Goal: Task Accomplishment & Management: Complete application form

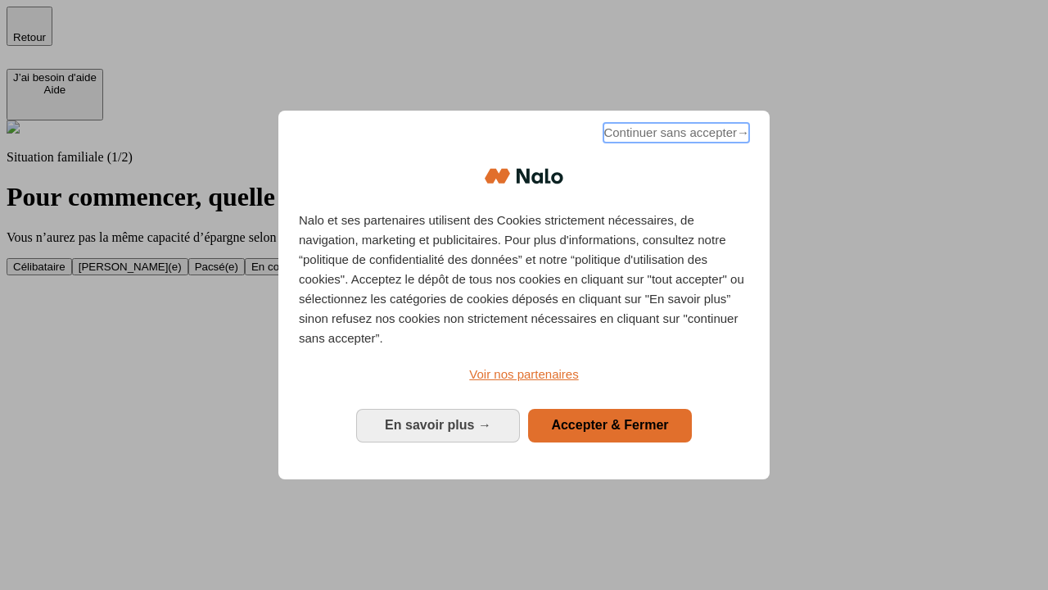
click at [675, 135] on span "Continuer sans accepter →" at bounding box center [677, 133] width 146 height 20
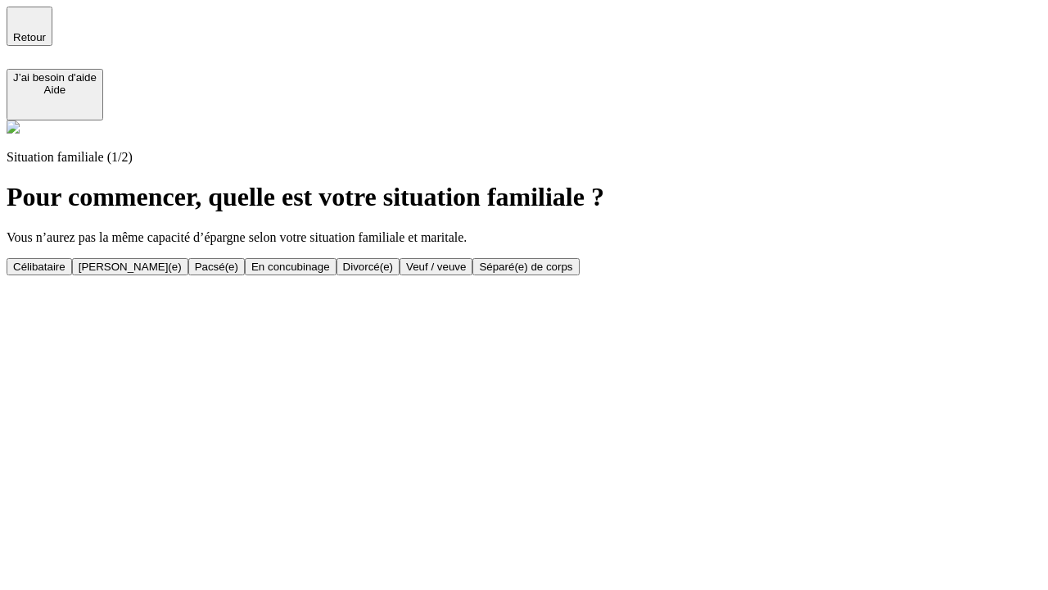
click at [182, 260] on div "[PERSON_NAME](e)" at bounding box center [130, 266] width 103 height 12
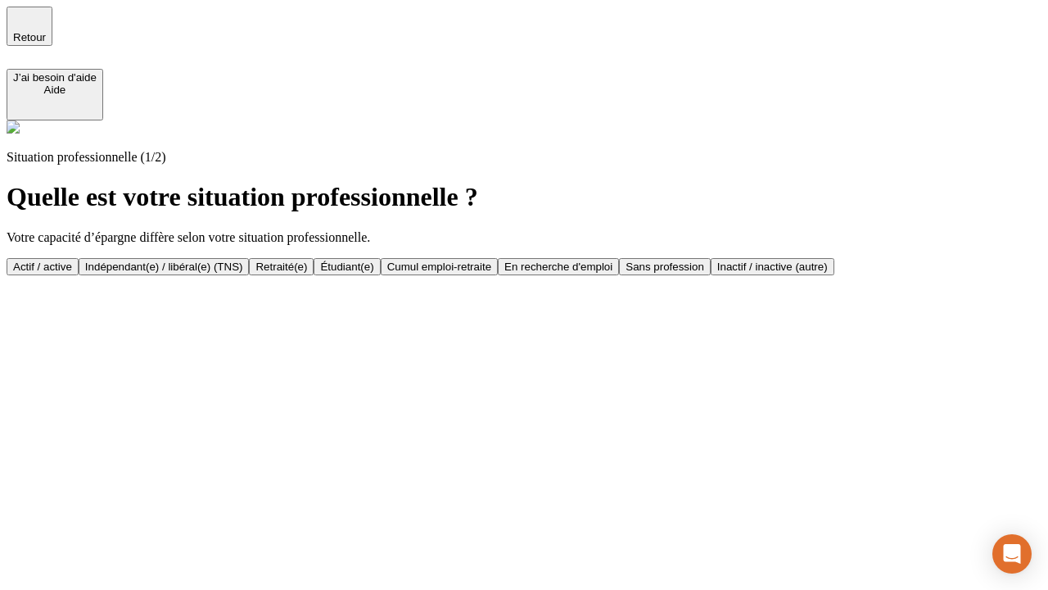
click at [72, 260] on div "Actif / active" at bounding box center [42, 266] width 59 height 12
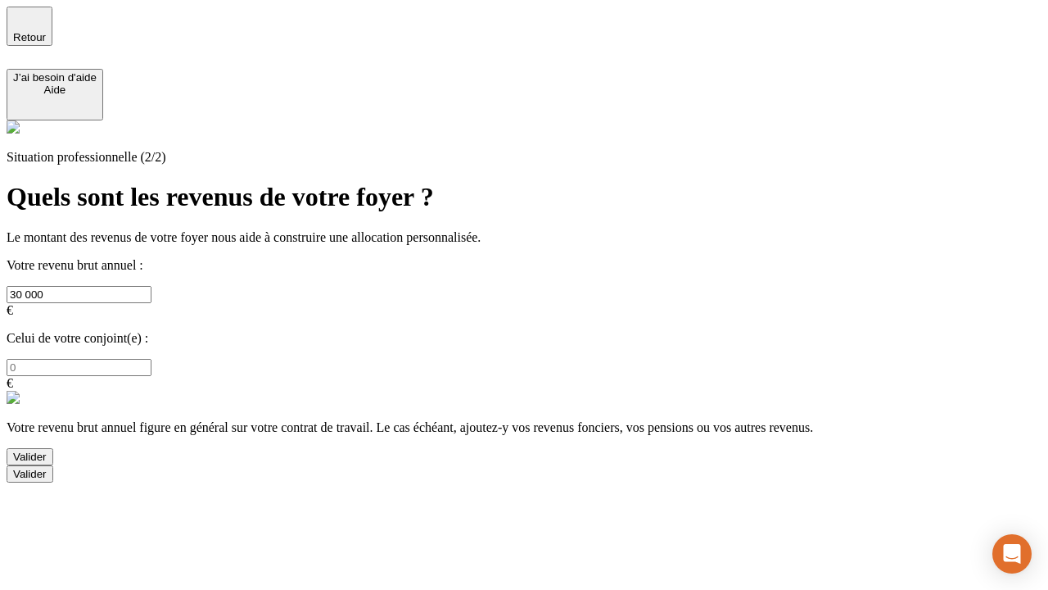
type input "30 000"
click at [152, 359] on input "text" at bounding box center [79, 367] width 145 height 17
type input "40 000"
click at [47, 450] on div "Valider" at bounding box center [30, 456] width 34 height 12
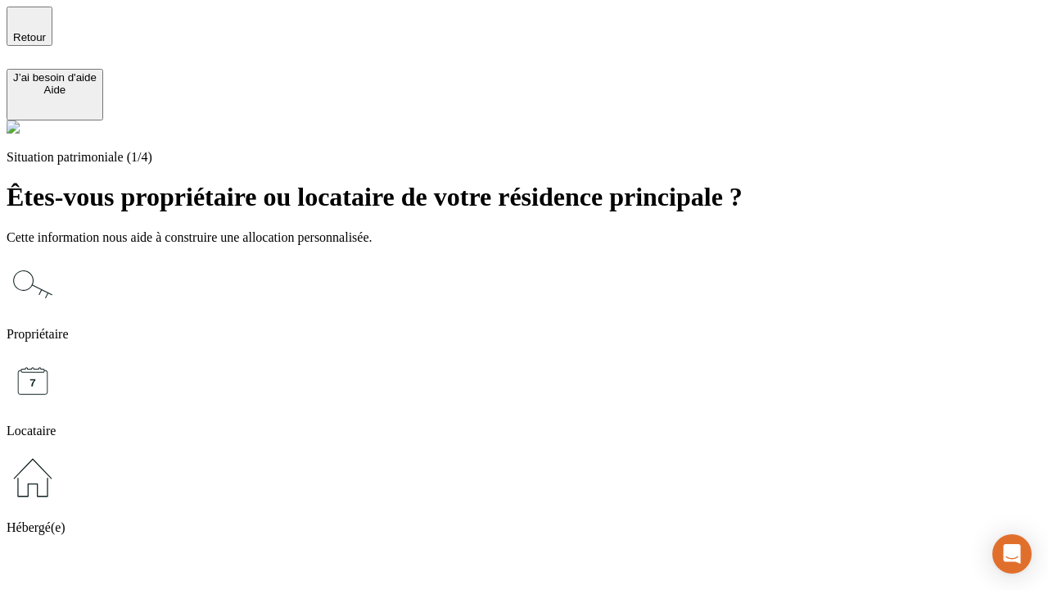
click at [59, 258] on icon at bounding box center [33, 284] width 52 height 52
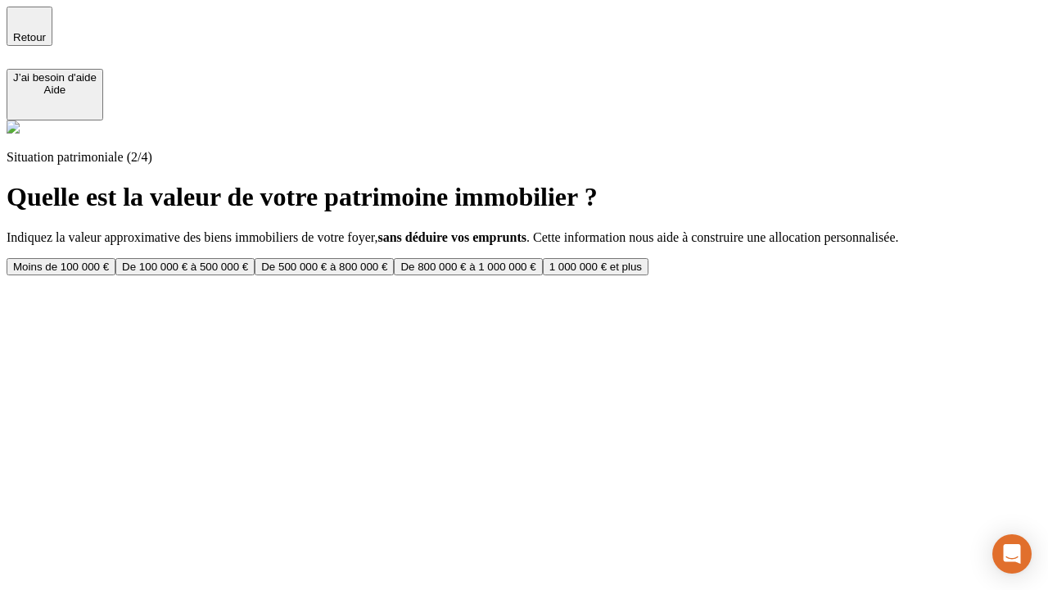
click at [248, 260] on div "De 100 000 € à 500 000 €" at bounding box center [185, 266] width 126 height 12
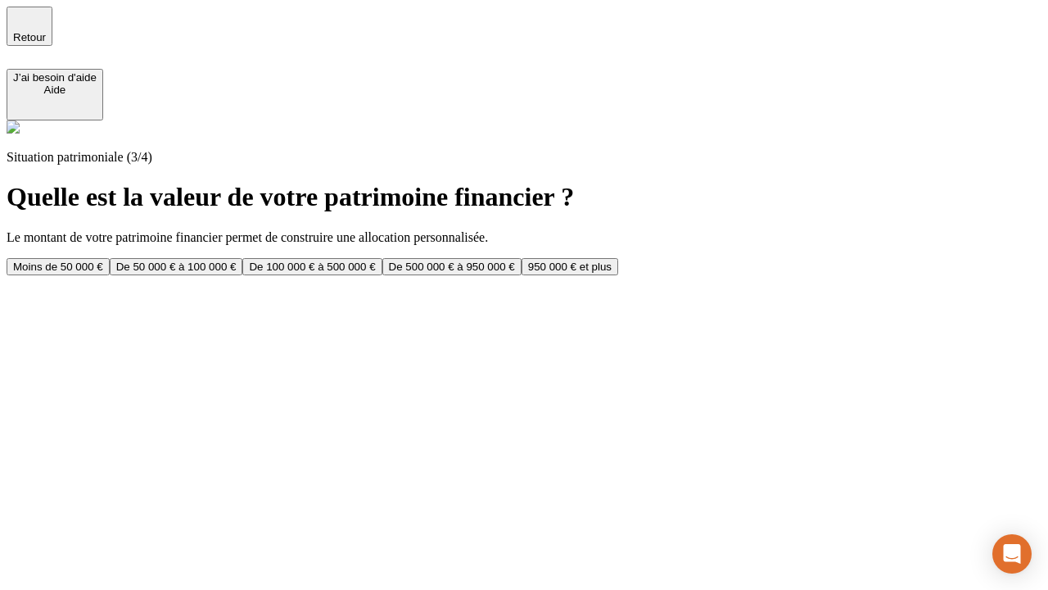
click at [103, 260] on div "Moins de 50 000 €" at bounding box center [58, 266] width 90 height 12
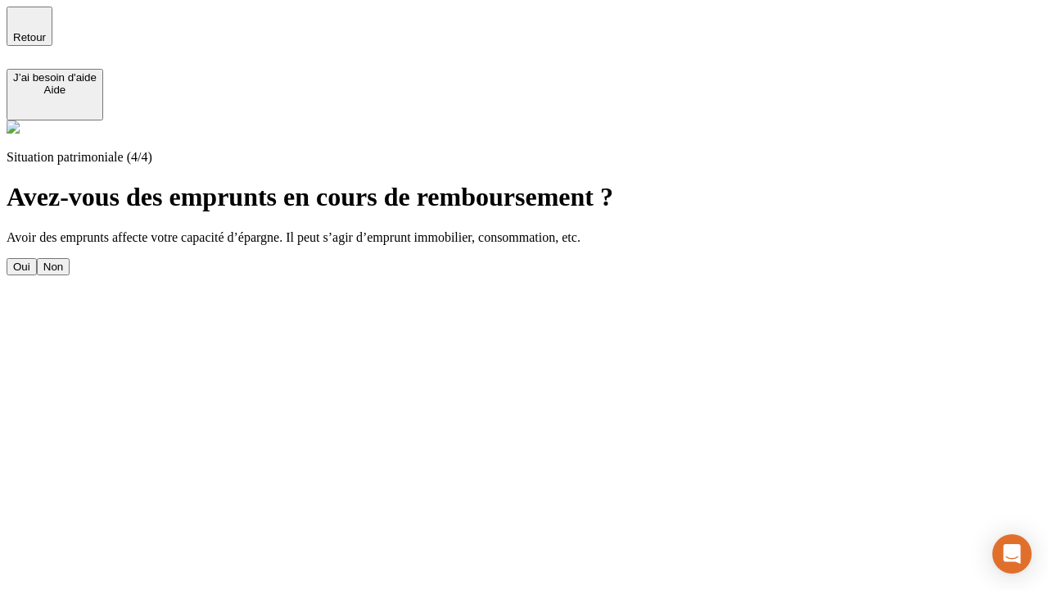
click at [30, 260] on div "Oui" at bounding box center [21, 266] width 17 height 12
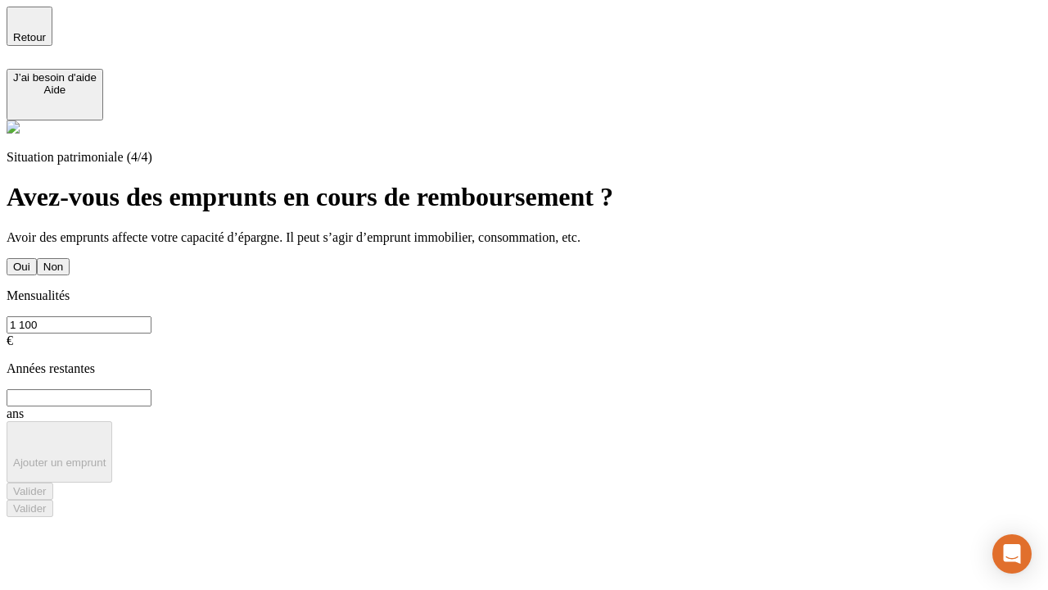
type input "1 100"
type input "20"
click at [47, 485] on div "Valider" at bounding box center [30, 491] width 34 height 12
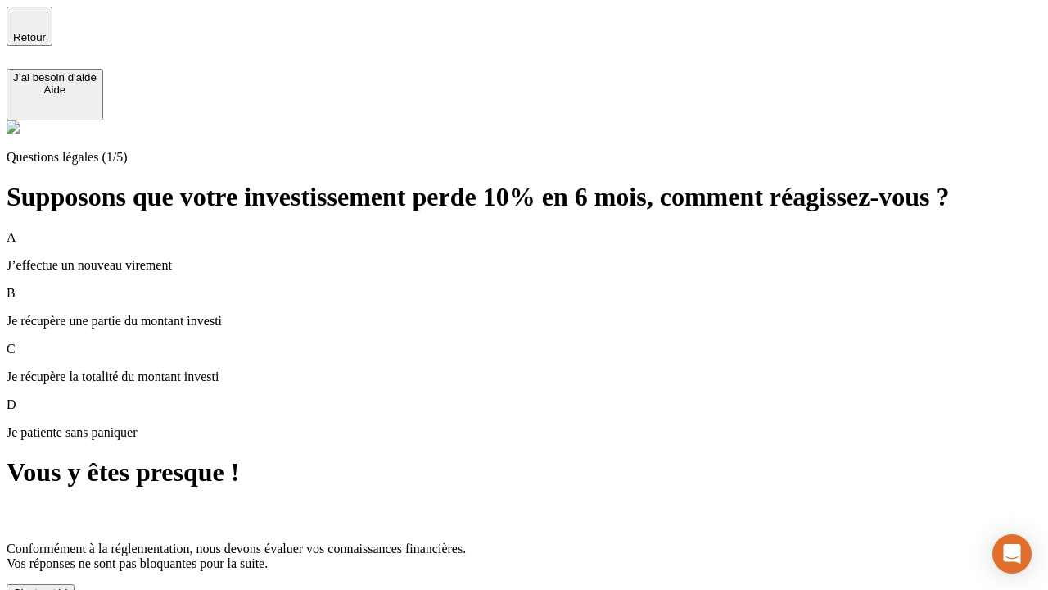
click at [68, 586] on div "C'est noté !" at bounding box center [40, 592] width 55 height 12
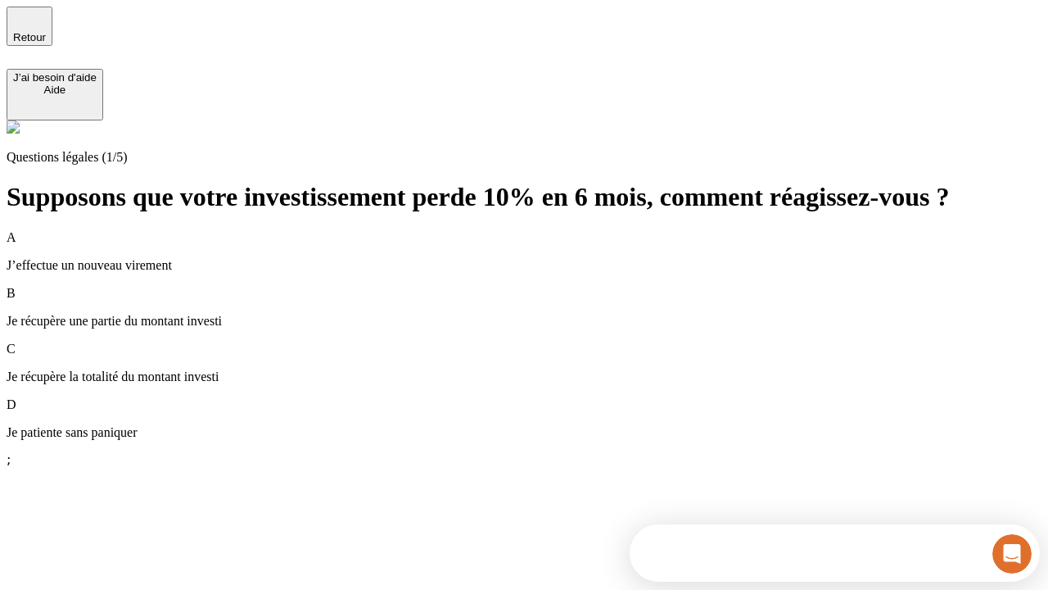
click at [544, 314] on p "Je récupère une partie du montant investi" at bounding box center [524, 321] width 1035 height 15
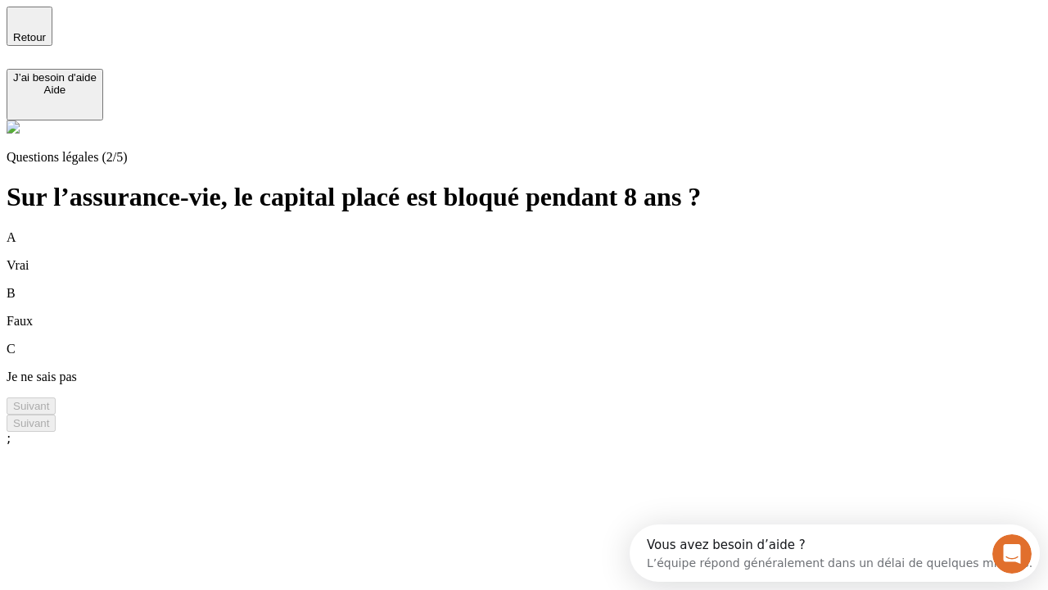
click at [544, 230] on div "A Vrai" at bounding box center [524, 251] width 1035 height 43
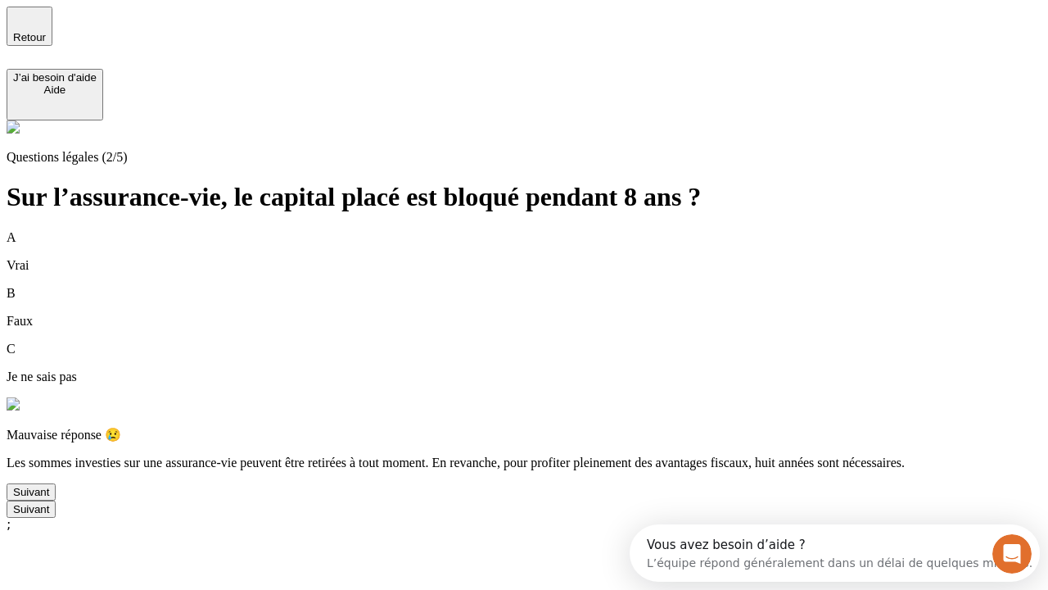
click at [49, 498] on div "Suivant" at bounding box center [31, 492] width 36 height 12
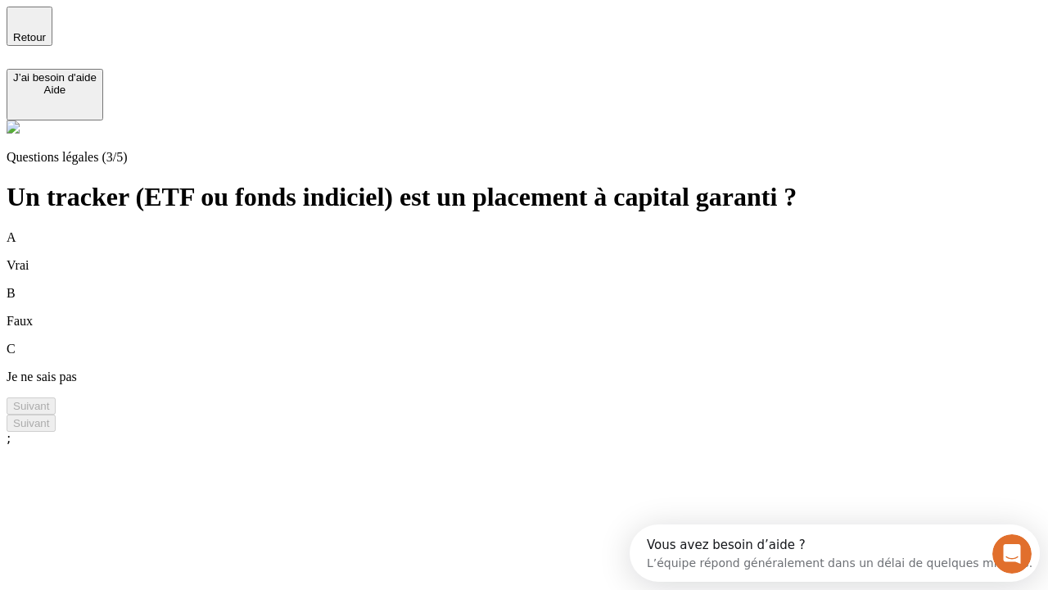
click at [544, 286] on div "B Faux" at bounding box center [524, 307] width 1035 height 43
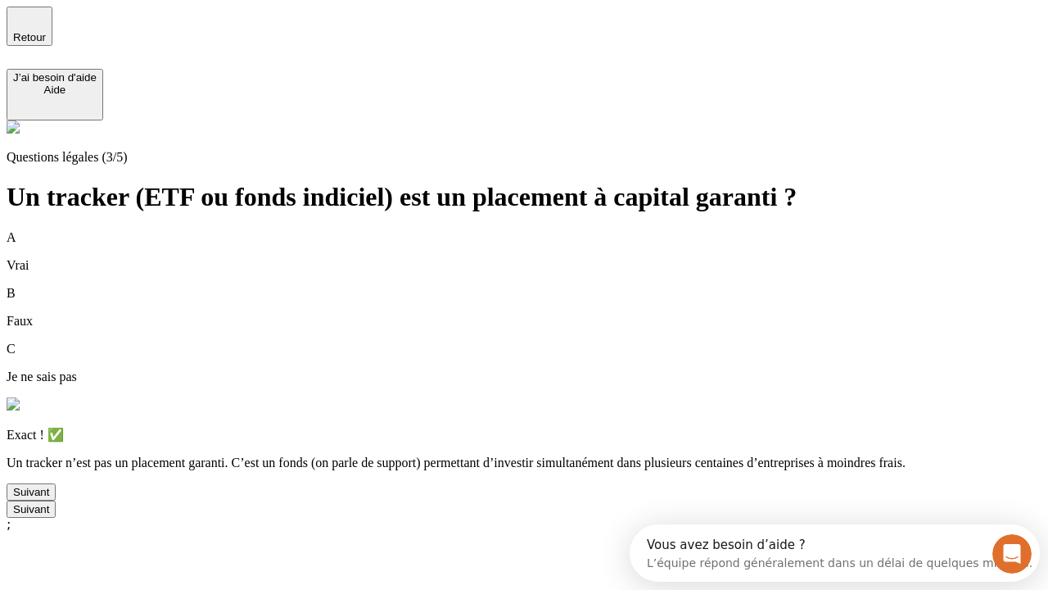
click at [49, 498] on div "Suivant" at bounding box center [31, 492] width 36 height 12
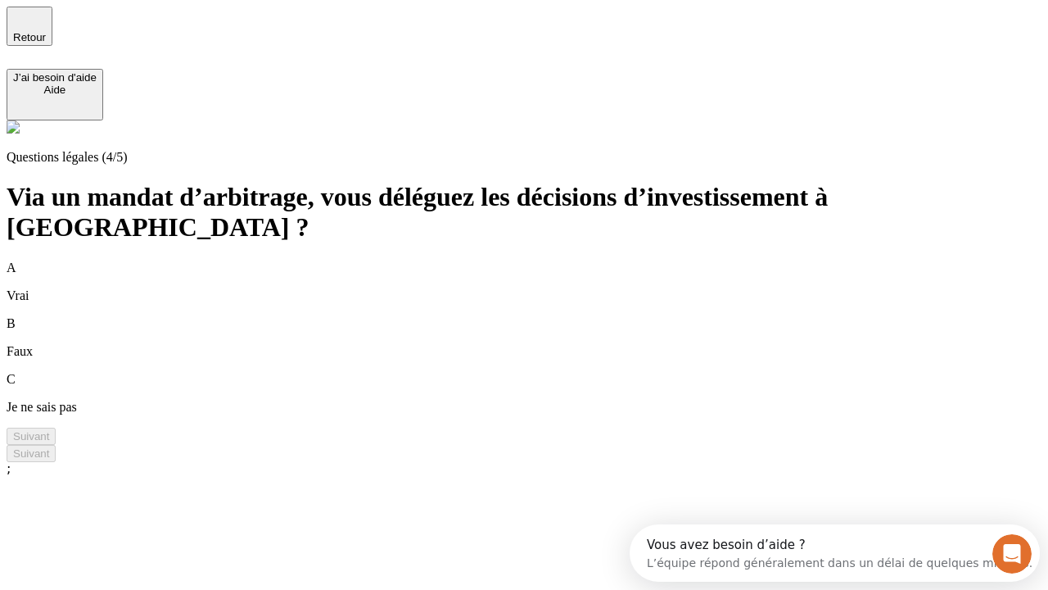
click at [544, 260] on div "A Vrai" at bounding box center [524, 281] width 1035 height 43
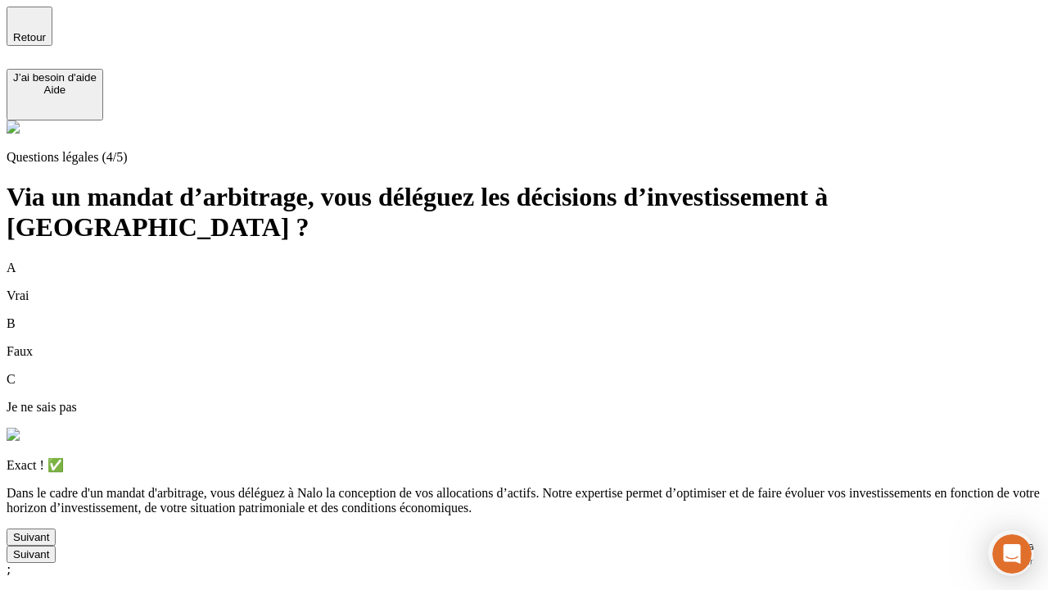
click at [49, 543] on div "Suivant" at bounding box center [31, 537] width 36 height 12
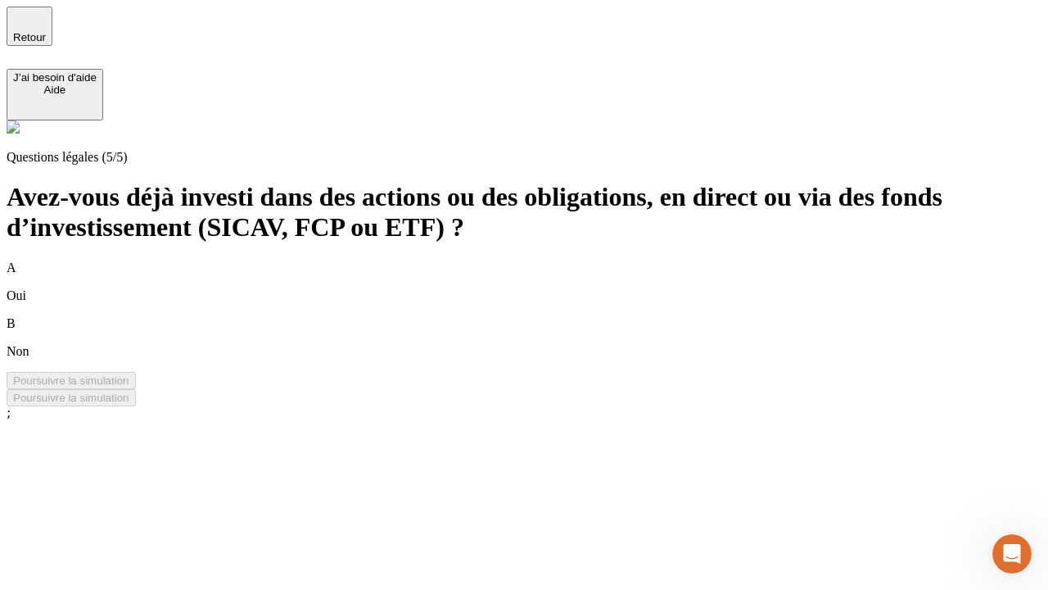
click at [544, 316] on div "B Non" at bounding box center [524, 337] width 1035 height 43
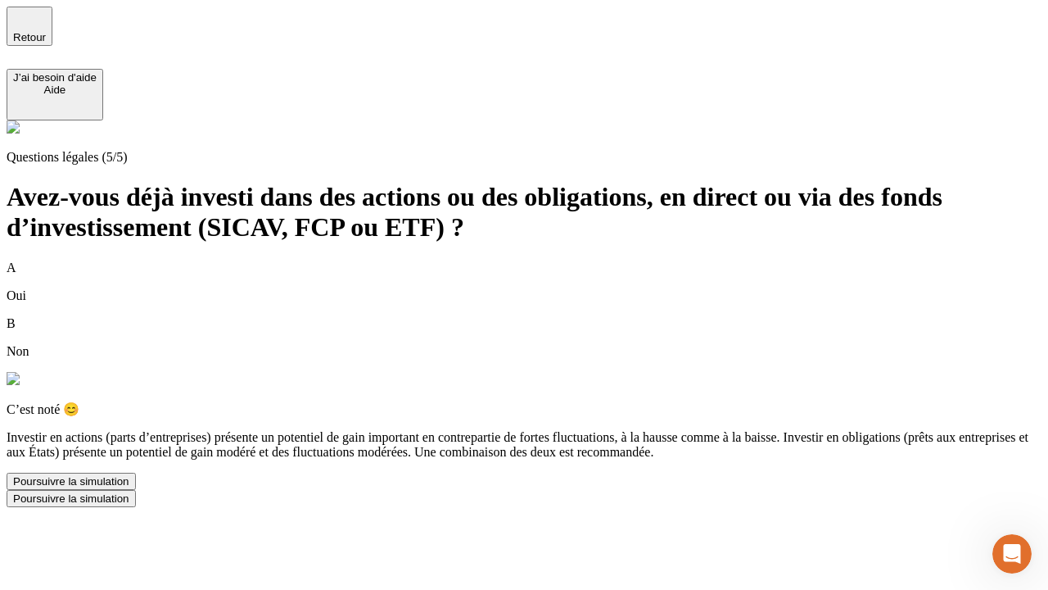
click at [129, 487] on div "Poursuivre la simulation" at bounding box center [71, 481] width 116 height 12
